Goal: Transaction & Acquisition: Purchase product/service

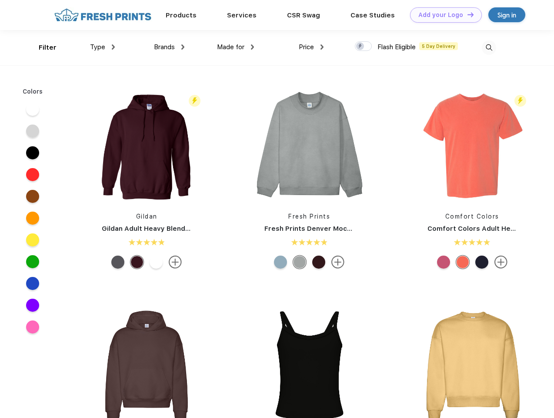
click at [443, 15] on link "Add your Logo Design Tool" at bounding box center [446, 14] width 72 height 15
click at [0, 0] on div "Design Tool" at bounding box center [0, 0] width 0 height 0
click at [467, 14] on link "Add your Logo Design Tool" at bounding box center [446, 14] width 72 height 15
click at [42, 47] on div "Filter" at bounding box center [48, 48] width 18 height 10
click at [103, 47] on span "Type" at bounding box center [97, 47] width 15 height 8
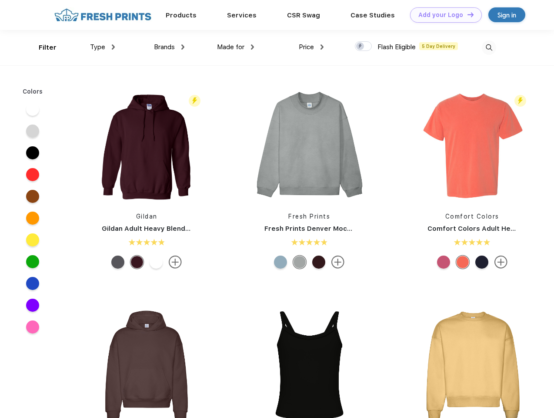
click at [169, 47] on span "Brands" at bounding box center [164, 47] width 21 height 8
click at [236, 47] on span "Made for" at bounding box center [230, 47] width 27 height 8
click at [311, 47] on span "Price" at bounding box center [306, 47] width 15 height 8
click at [364, 47] on div at bounding box center [363, 46] width 17 height 10
click at [361, 47] on input "checkbox" at bounding box center [358, 44] width 6 height 6
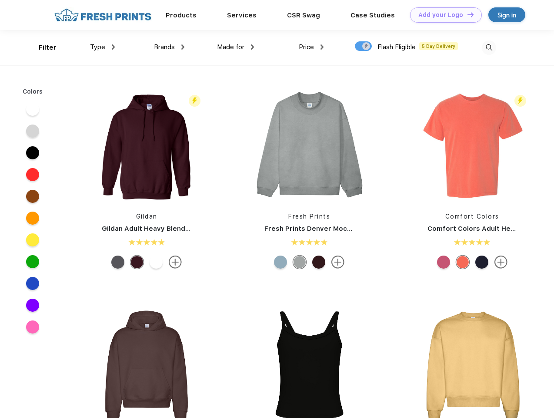
click at [489, 47] on img at bounding box center [489, 47] width 14 height 14
